Goal: Information Seeking & Learning: Understand process/instructions

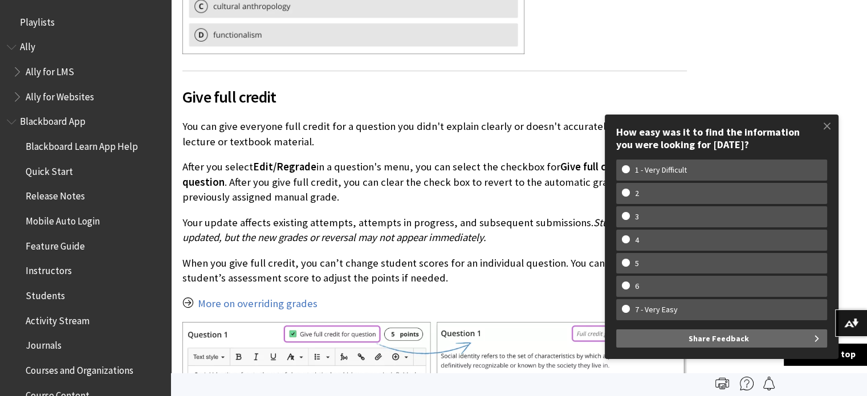
scroll to position [1868, 0]
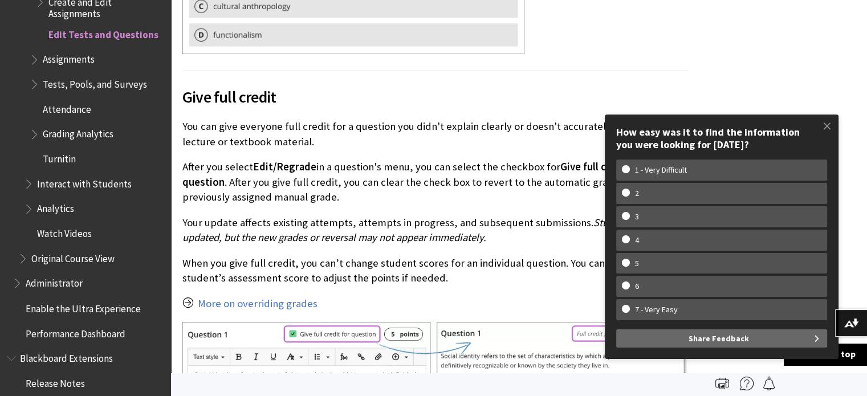
click at [287, 125] on p "You can give everyone full credit for a question you didn't explain clearly or …" at bounding box center [434, 134] width 505 height 30
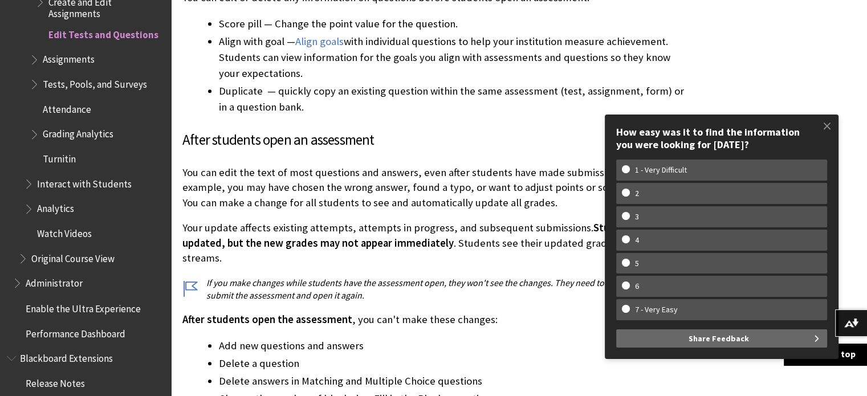
scroll to position [855, 0]
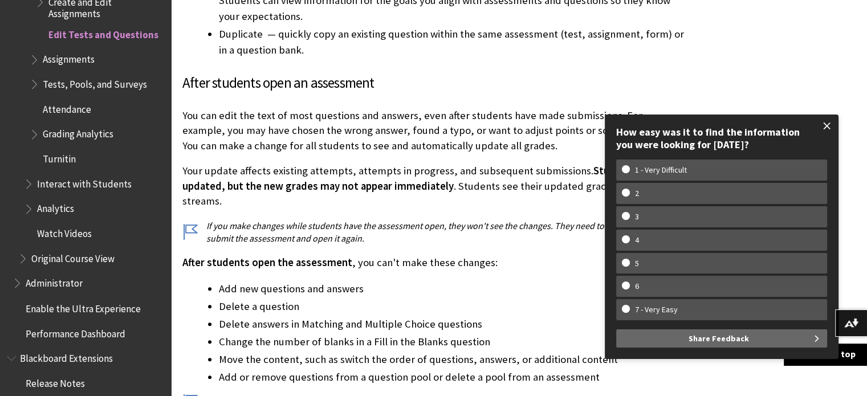
click at [820, 128] on span at bounding box center [828, 126] width 24 height 24
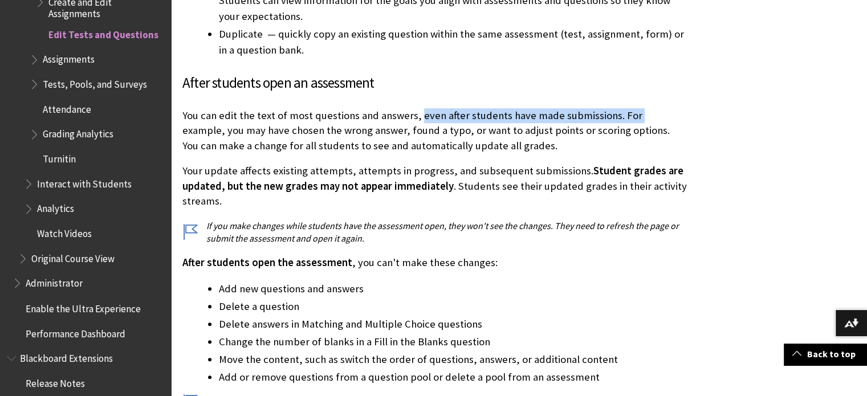
drag, startPoint x: 417, startPoint y: 113, endPoint x: 632, endPoint y: 113, distance: 215.0
click at [632, 113] on p "You can edit the text of most questions and answers, even after students have m…" at bounding box center [434, 130] width 505 height 45
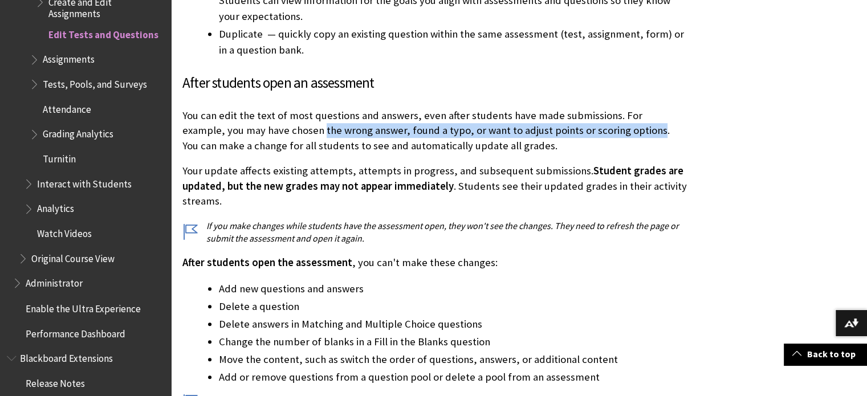
drag, startPoint x: 282, startPoint y: 128, endPoint x: 612, endPoint y: 137, distance: 330.3
click at [612, 137] on p "You can edit the text of most questions and answers, even after students have m…" at bounding box center [434, 130] width 505 height 45
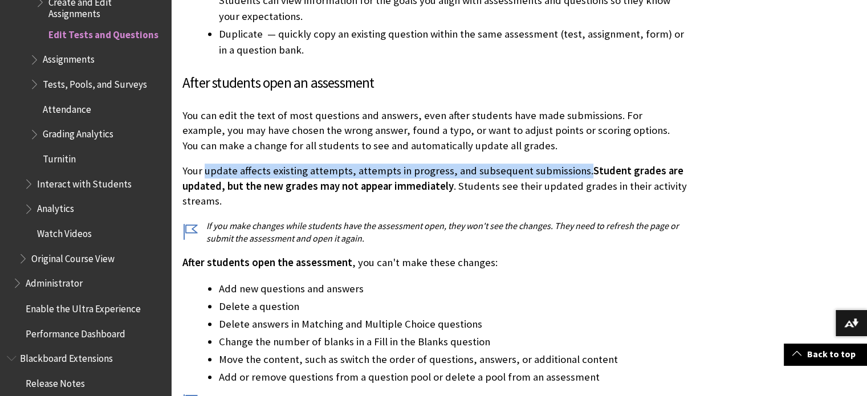
drag, startPoint x: 228, startPoint y: 170, endPoint x: 577, endPoint y: 175, distance: 349.1
click at [577, 175] on p "Your update affects existing attempts, attempts in progress, and subsequent sub…" at bounding box center [434, 186] width 505 height 45
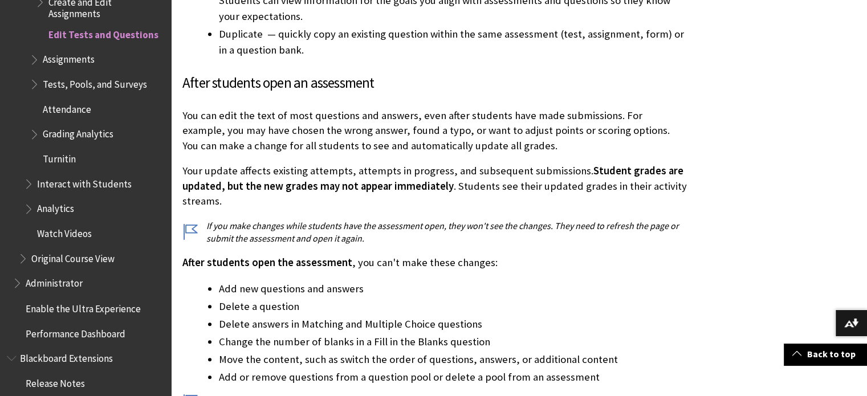
click at [381, 191] on span "Student grades are updated, but the new grades may not appear immediately" at bounding box center [432, 178] width 501 height 28
drag, startPoint x: 610, startPoint y: 186, endPoint x: 632, endPoint y: 204, distance: 28.8
click at [632, 204] on p "Your update affects existing attempts, attempts in progress, and subsequent sub…" at bounding box center [434, 186] width 505 height 45
click at [359, 269] on p "After students open the assessment , you can't make these changes:" at bounding box center [434, 262] width 505 height 15
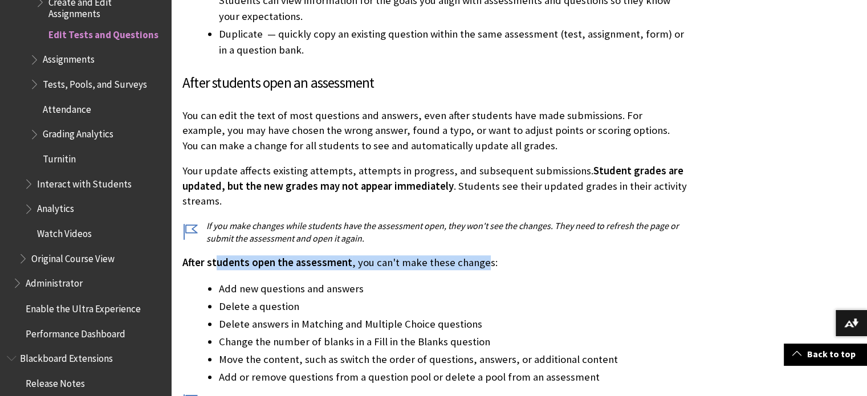
drag, startPoint x: 297, startPoint y: 262, endPoint x: 480, endPoint y: 270, distance: 182.7
click at [480, 270] on p "After students open the assessment , you can't make these changes:" at bounding box center [434, 262] width 505 height 15
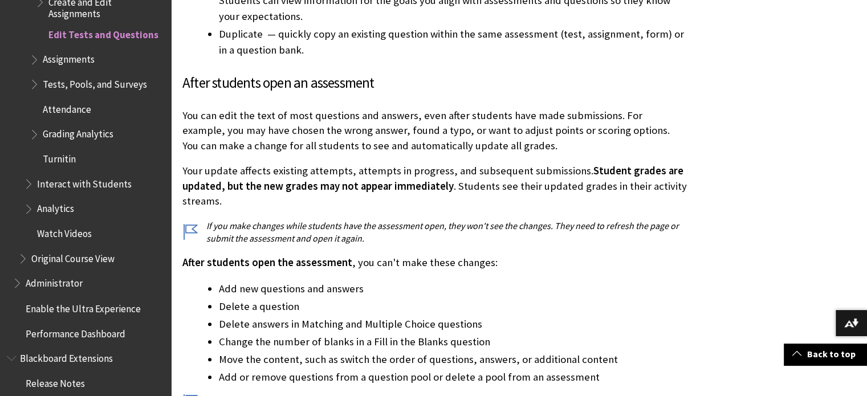
click at [582, 302] on li "Delete a question" at bounding box center [453, 307] width 468 height 16
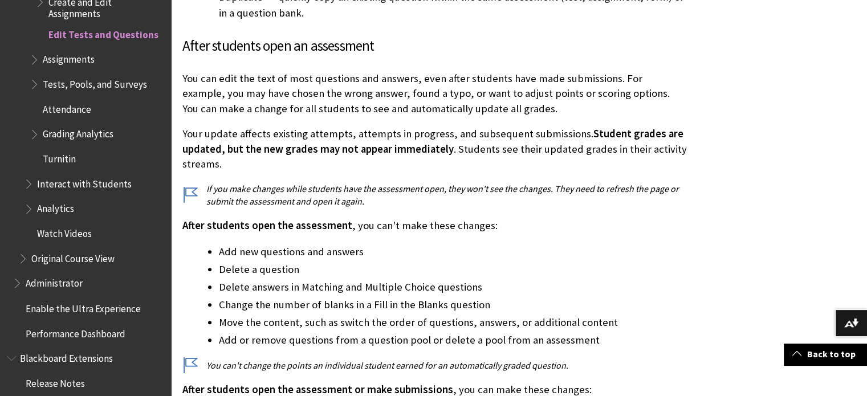
scroll to position [912, 0]
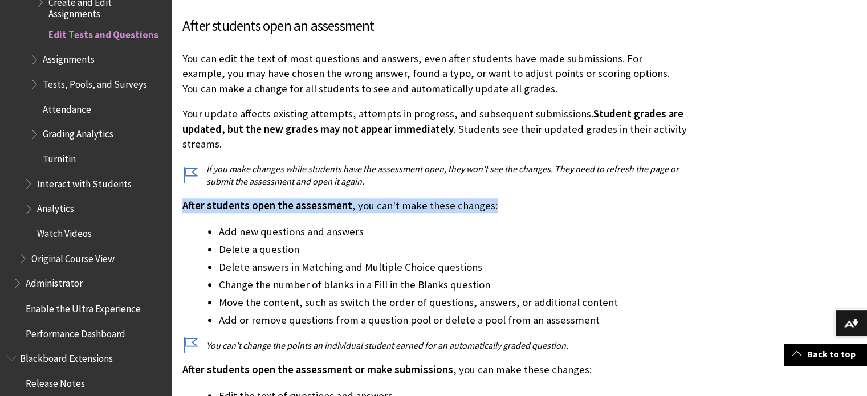
drag, startPoint x: 181, startPoint y: 208, endPoint x: 509, endPoint y: 212, distance: 327.4
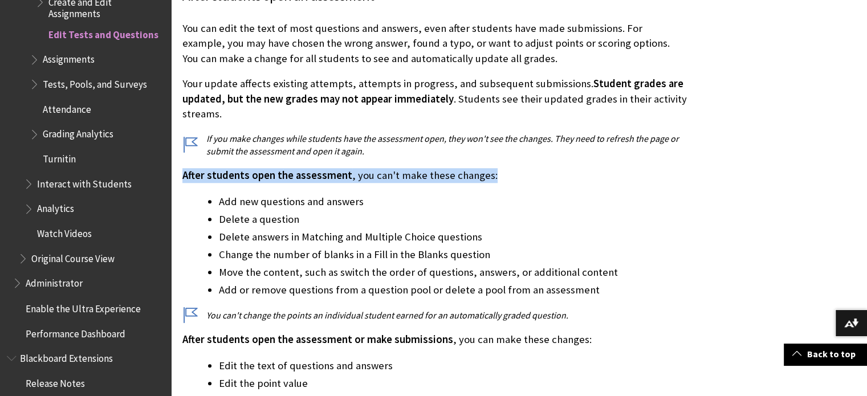
scroll to position [970, 0]
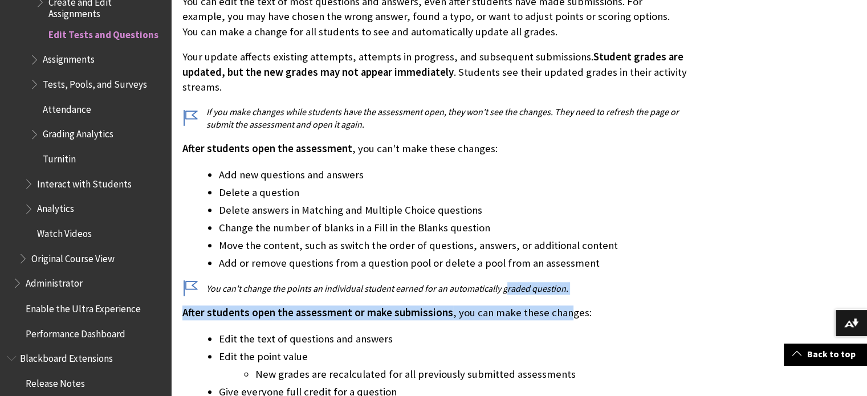
drag, startPoint x: 504, startPoint y: 289, endPoint x: 559, endPoint y: 297, distance: 55.3
click at [559, 297] on div "Add, edit, and delete questions After you add the first question to a test, sel…" at bounding box center [434, 97] width 505 height 1404
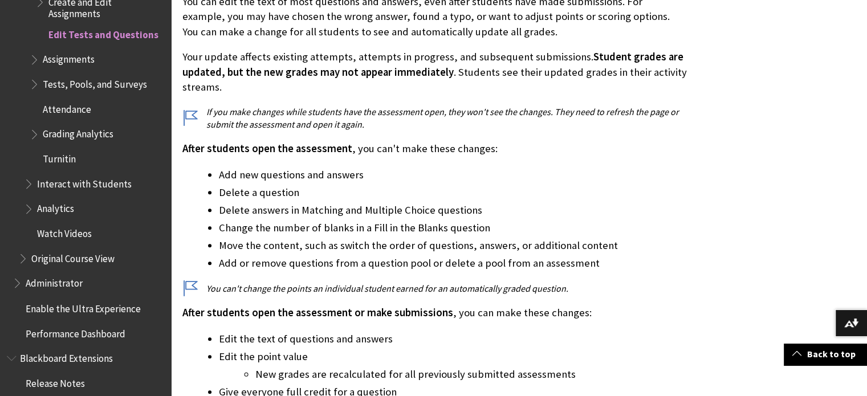
click at [324, 273] on div "Add, edit, and delete questions After you add the first question to a test, sel…" at bounding box center [434, 97] width 505 height 1404
drag, startPoint x: 394, startPoint y: 286, endPoint x: 439, endPoint y: 291, distance: 45.3
click at [439, 291] on p "You can't change the points an individual student earned for an automatically g…" at bounding box center [434, 288] width 505 height 13
click at [601, 322] on div "Add, edit, and delete questions After you add the first question to a test, sel…" at bounding box center [434, 97] width 505 height 1404
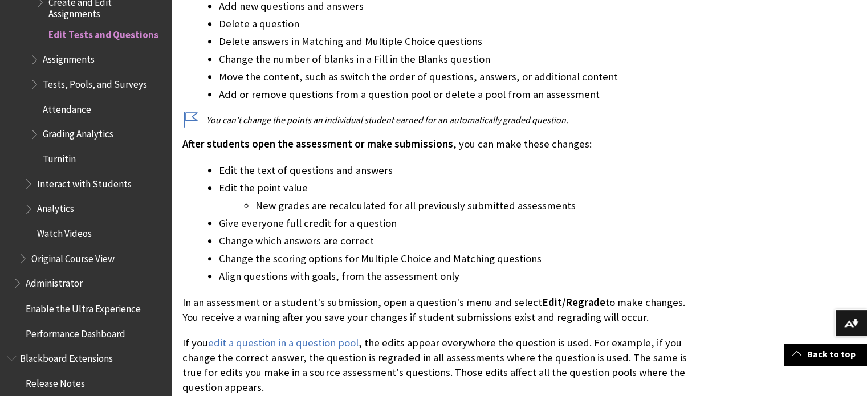
scroll to position [1141, 0]
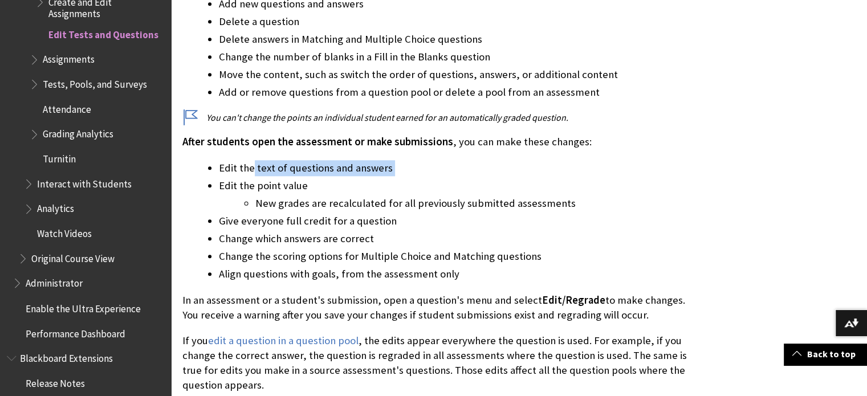
drag, startPoint x: 254, startPoint y: 171, endPoint x: 404, endPoint y: 181, distance: 150.9
click at [404, 181] on ul "Edit the text of questions and answers Edit the point value New grades are reca…" at bounding box center [434, 221] width 505 height 122
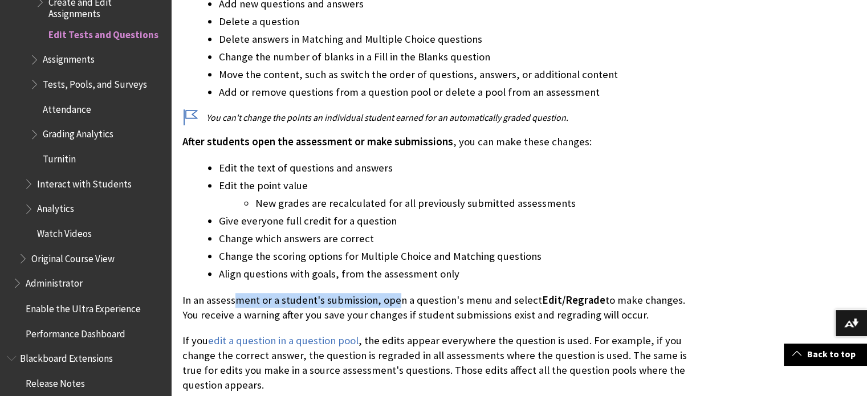
drag, startPoint x: 234, startPoint y: 299, endPoint x: 397, endPoint y: 303, distance: 162.6
click at [397, 303] on p "In an assessment or a student's submission, open a question's menu and select E…" at bounding box center [434, 308] width 505 height 30
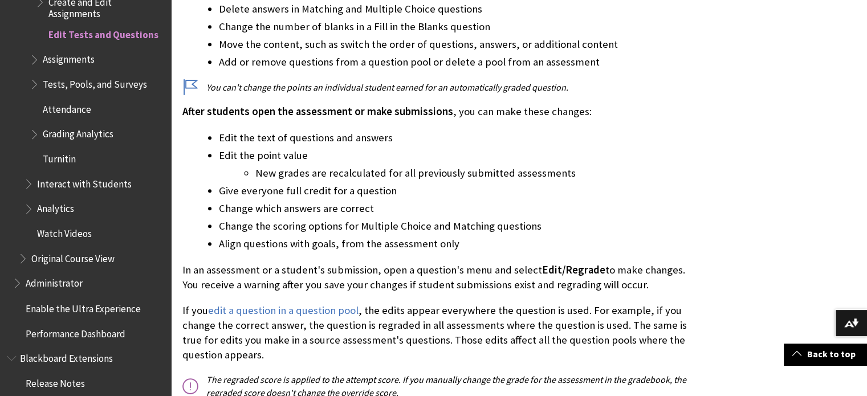
scroll to position [1198, 0]
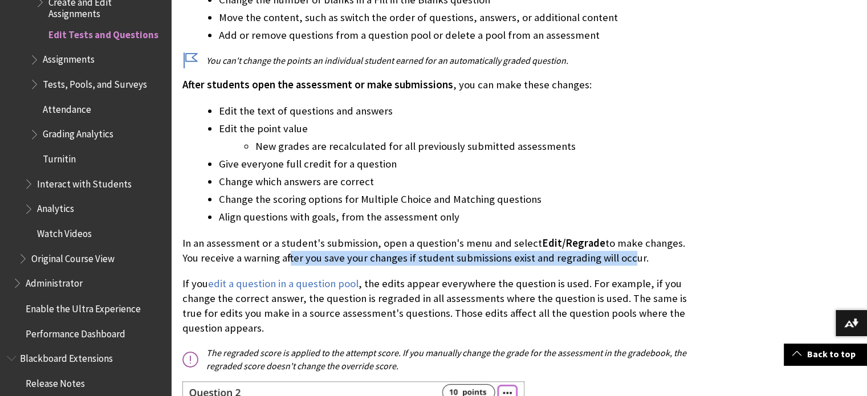
drag, startPoint x: 285, startPoint y: 259, endPoint x: 624, endPoint y: 262, distance: 339.3
click at [624, 262] on p "In an assessment or a student's submission, open a question's menu and select E…" at bounding box center [434, 251] width 505 height 30
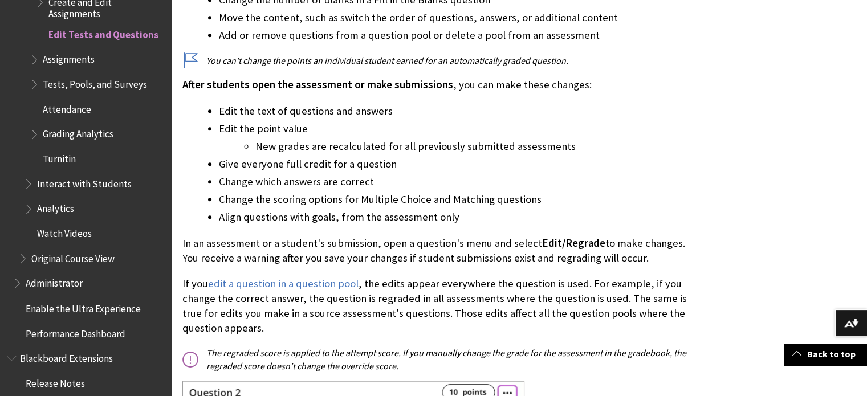
click at [507, 285] on p "If you edit a question in a question pool , the edits appear everywhere the que…" at bounding box center [434, 307] width 505 height 60
click at [581, 289] on p "If you edit a question in a question pool , the edits appear everywhere the que…" at bounding box center [434, 307] width 505 height 60
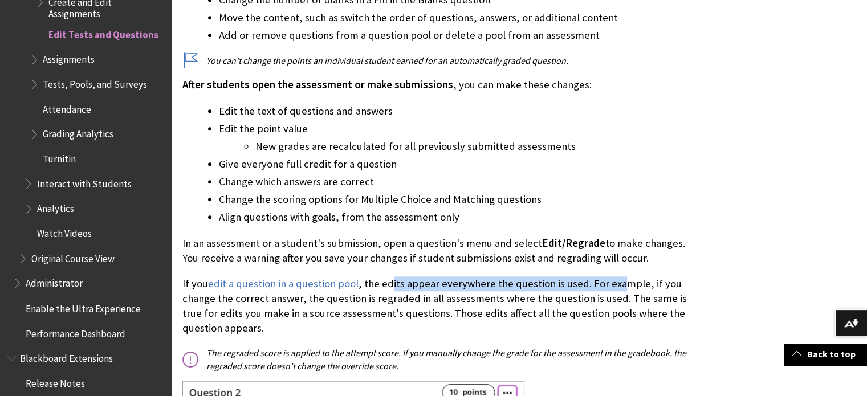
drag, startPoint x: 388, startPoint y: 282, endPoint x: 619, endPoint y: 287, distance: 231.6
click at [619, 287] on p "If you edit a question in a question pool , the edits appear everywhere the que…" at bounding box center [434, 307] width 505 height 60
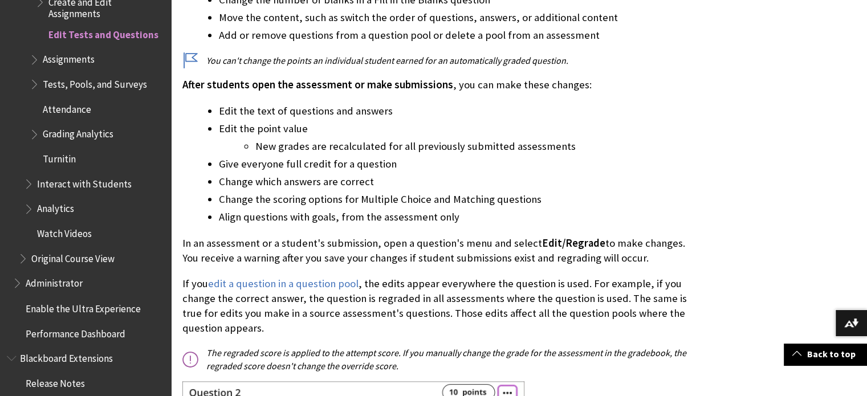
click at [389, 317] on p "If you edit a question in a question pool , the edits appear everywhere the que…" at bounding box center [434, 307] width 505 height 60
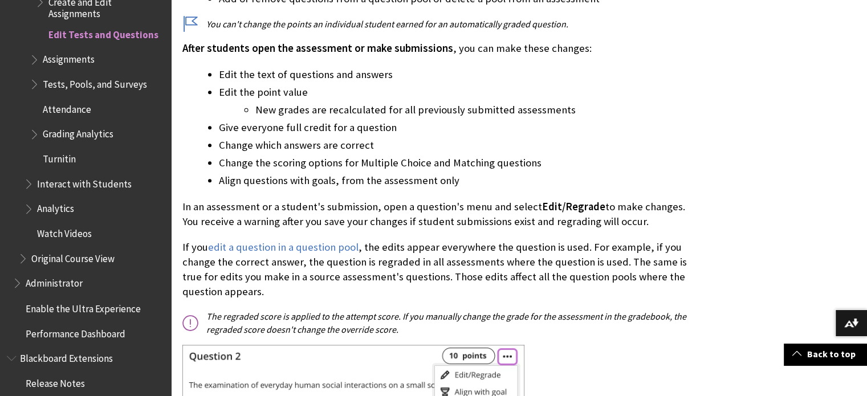
scroll to position [1255, 0]
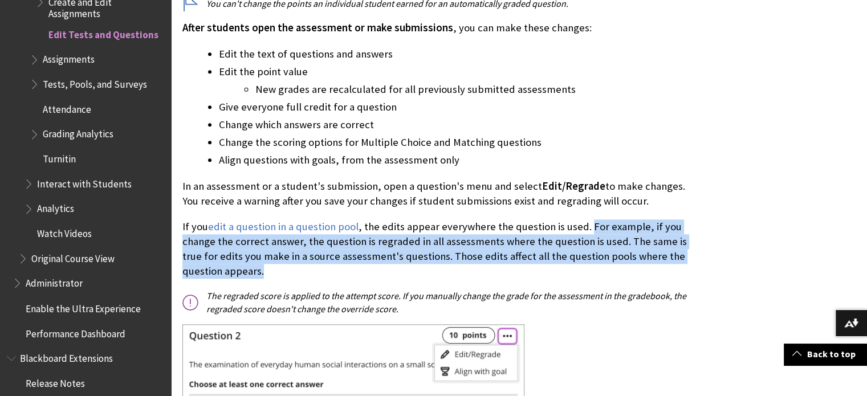
drag, startPoint x: 274, startPoint y: 274, endPoint x: 586, endPoint y: 230, distance: 315.6
click at [586, 230] on p "If you edit a question in a question pool , the edits appear everywhere the que…" at bounding box center [434, 250] width 505 height 60
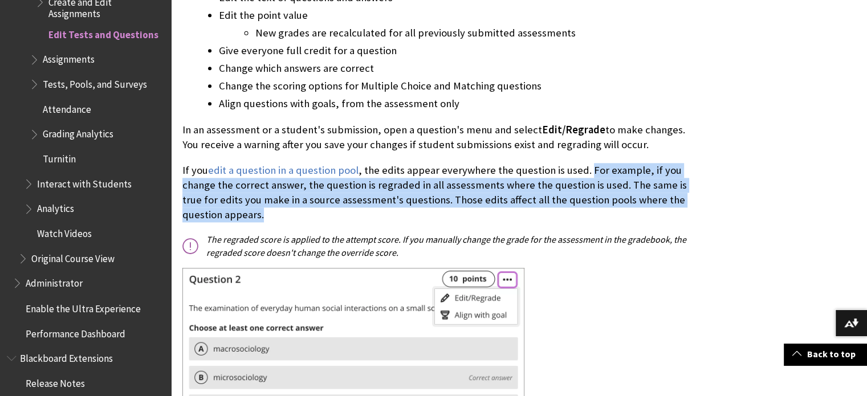
scroll to position [1312, 0]
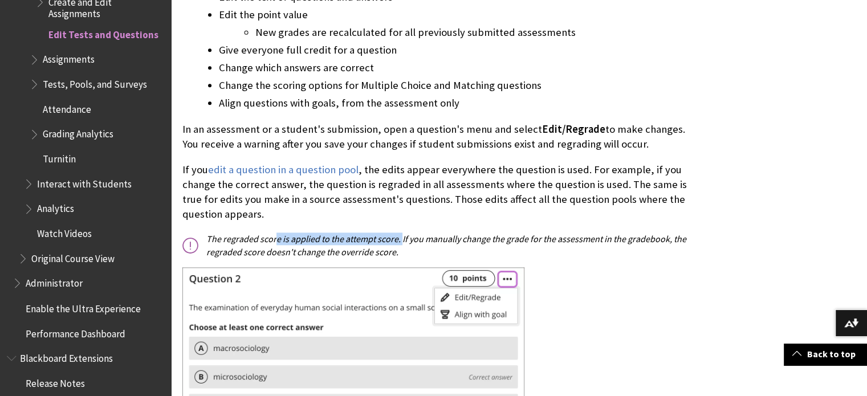
drag, startPoint x: 274, startPoint y: 240, endPoint x: 401, endPoint y: 241, distance: 127.7
click at [401, 241] on p "The regraded score is applied to the attempt score. If you manually change the …" at bounding box center [434, 246] width 505 height 26
click at [504, 241] on p "The regraded score is applied to the attempt score. If you manually change the …" at bounding box center [434, 246] width 505 height 26
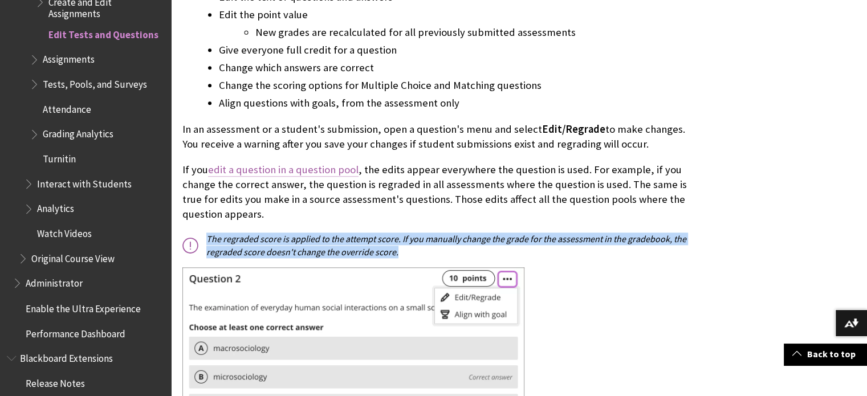
drag, startPoint x: 404, startPoint y: 254, endPoint x: 302, endPoint y: 164, distance: 137.0
click at [209, 237] on p "The regraded score is applied to the attempt score. If you manually change the …" at bounding box center [434, 246] width 505 height 26
copy p "he regraded score is applied to the attempt score. If you manually change the g…"
click at [236, 241] on p "The regraded score is applied to the attempt score. If you manually change the …" at bounding box center [434, 246] width 505 height 26
drag, startPoint x: 206, startPoint y: 241, endPoint x: 405, endPoint y: 257, distance: 199.6
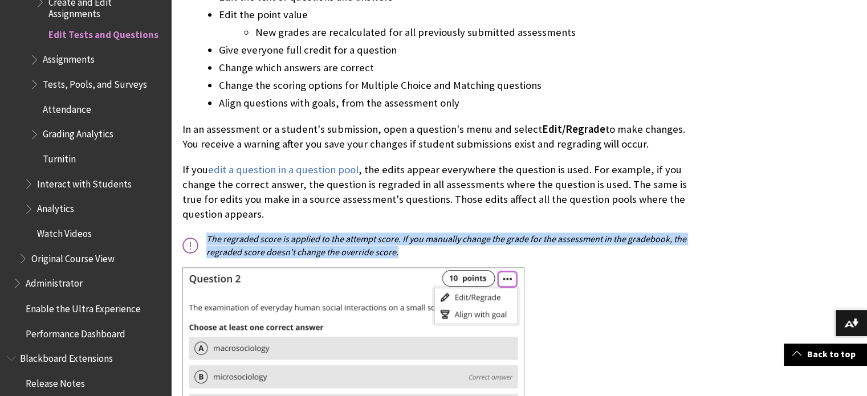
click at [404, 257] on p "The regraded score is applied to the attempt score. If you manually change the …" at bounding box center [434, 246] width 505 height 26
copy p "The regraded score is applied to the attempt score. If you manually change the …"
